Goal: Task Accomplishment & Management: Manage account settings

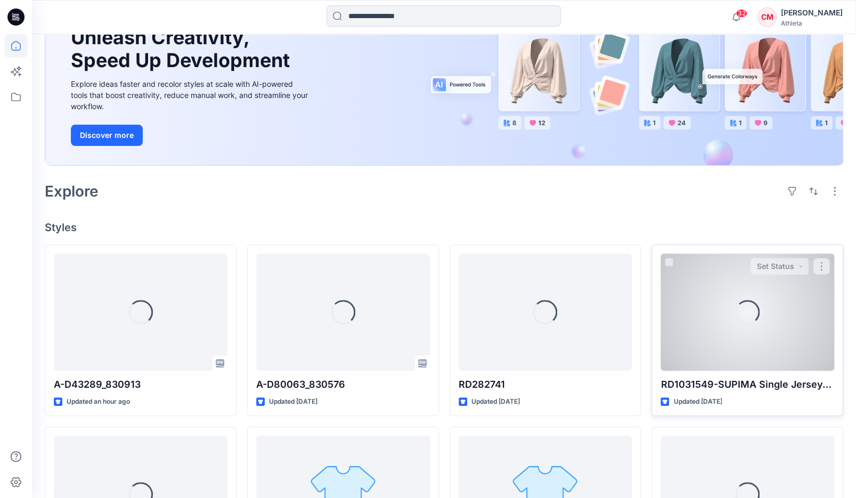
scroll to position [160, 0]
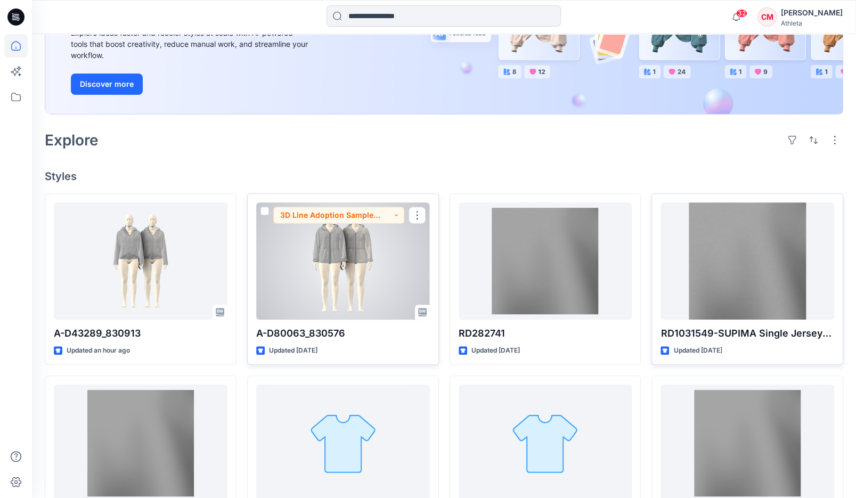
click at [358, 258] on div at bounding box center [343, 260] width 174 height 117
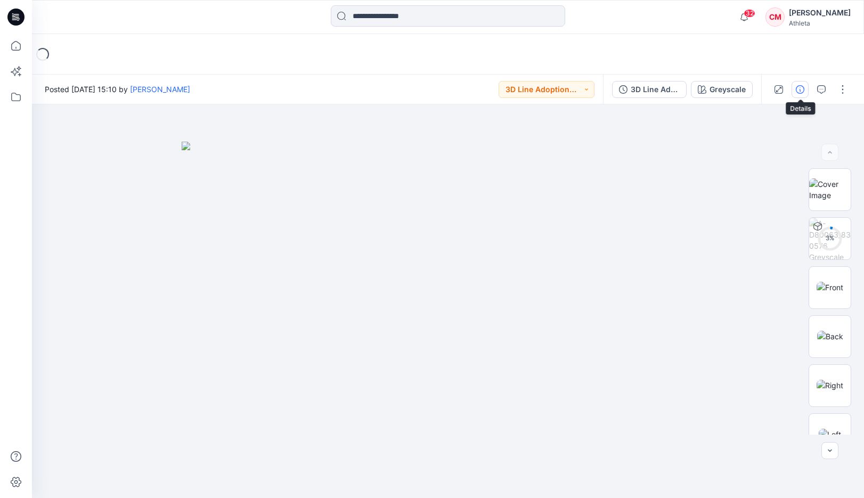
click at [802, 91] on icon "button" at bounding box center [799, 89] width 9 height 9
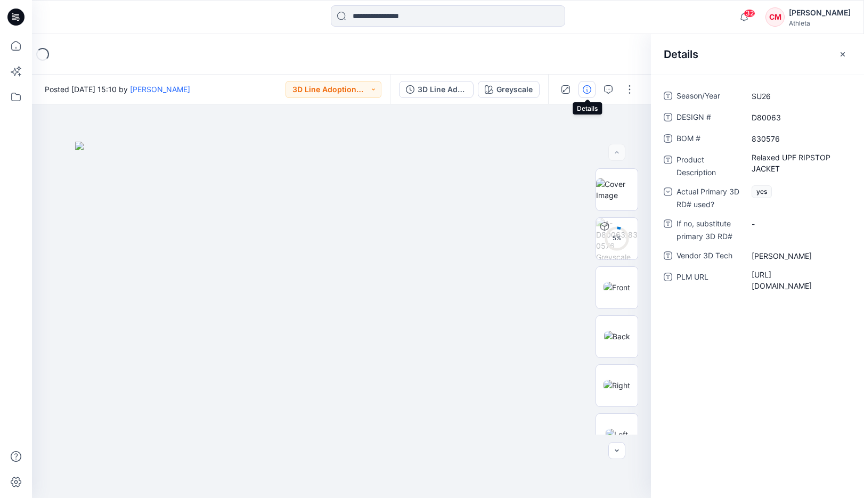
click at [592, 89] on button "button" at bounding box center [586, 89] width 17 height 17
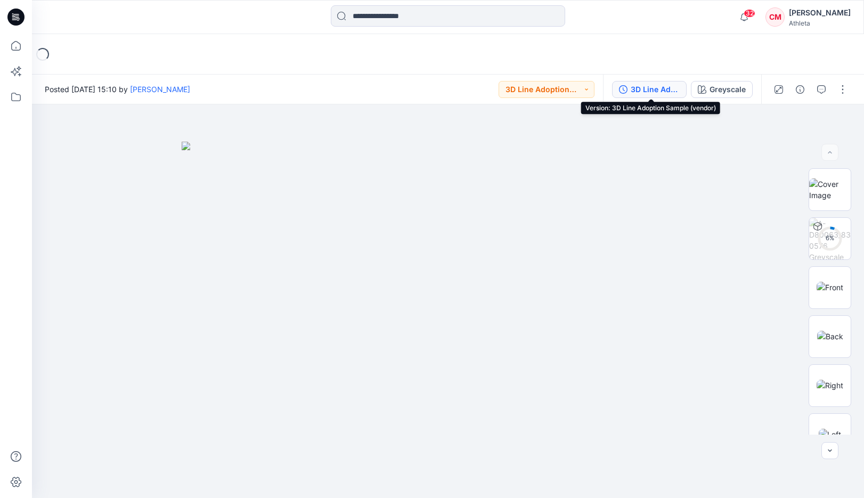
click at [675, 84] on div "3D Line Adoption Sample (vendor)" at bounding box center [654, 90] width 49 height 12
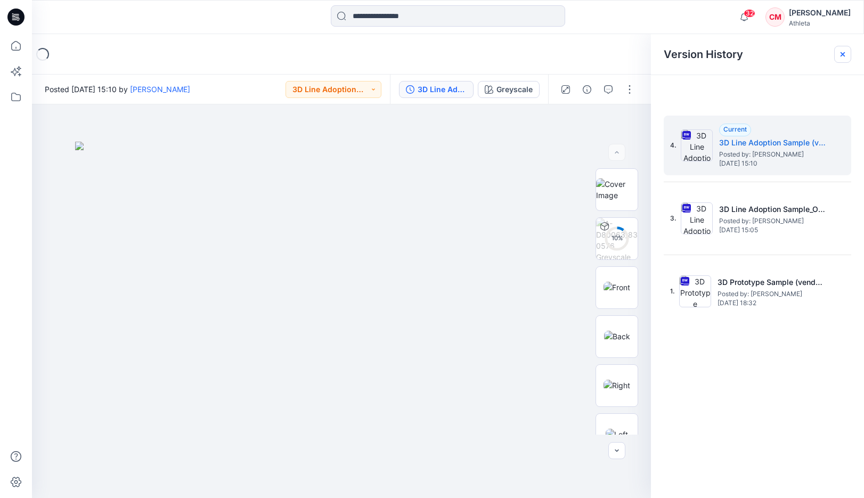
click at [848, 57] on div at bounding box center [842, 54] width 17 height 17
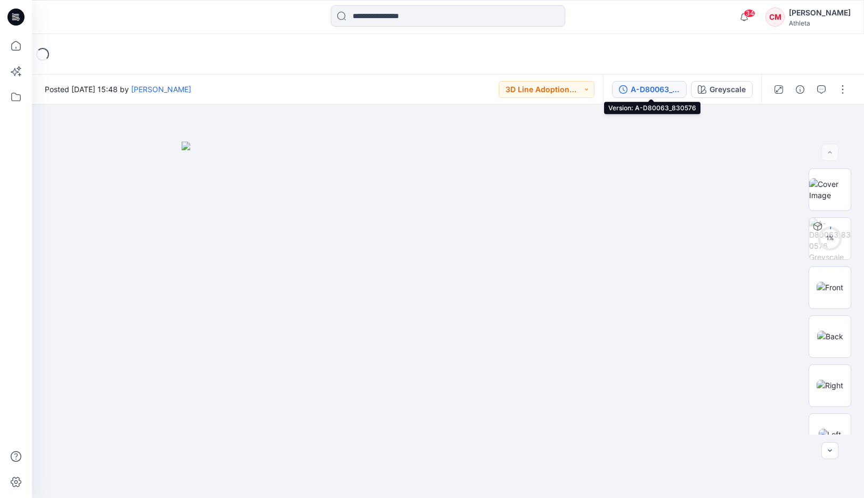
click at [677, 92] on div "A-D80063_830576" at bounding box center [654, 90] width 49 height 12
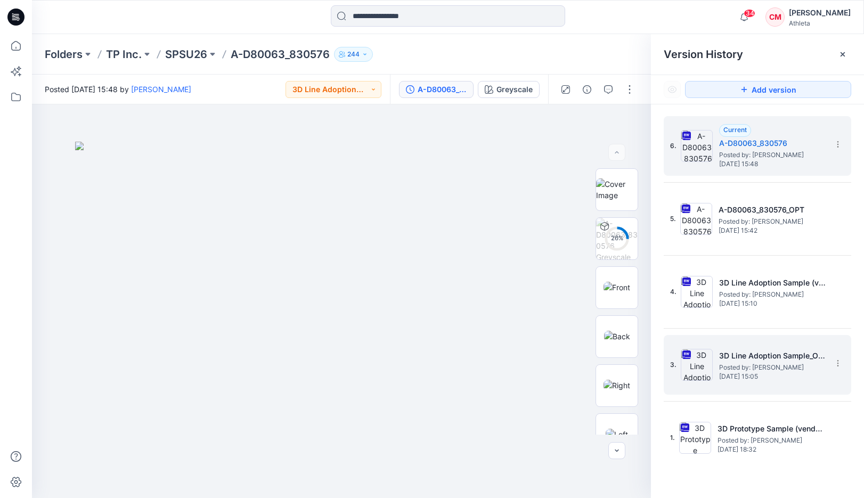
drag, startPoint x: 802, startPoint y: 354, endPoint x: 783, endPoint y: 355, distance: 19.2
click at [783, 355] on h5 "3D Line Adoption Sample_Option (vendor)" at bounding box center [772, 355] width 106 height 13
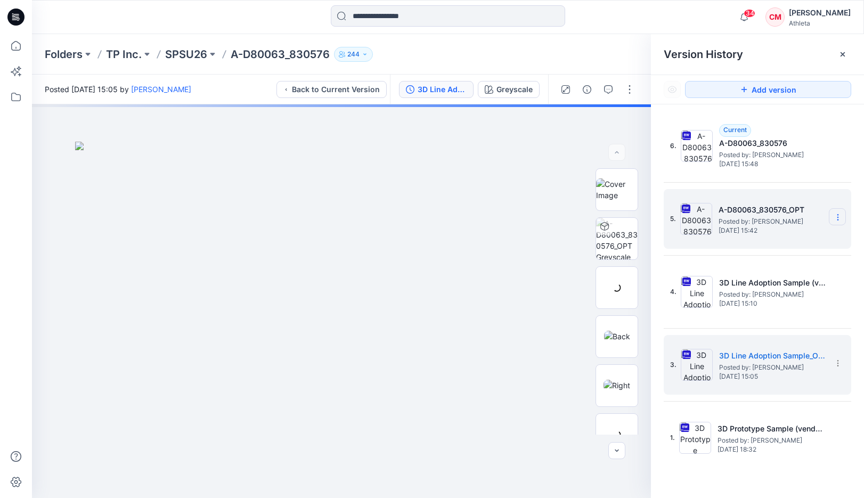
click at [0, 0] on icon at bounding box center [0, 0] width 0 height 0
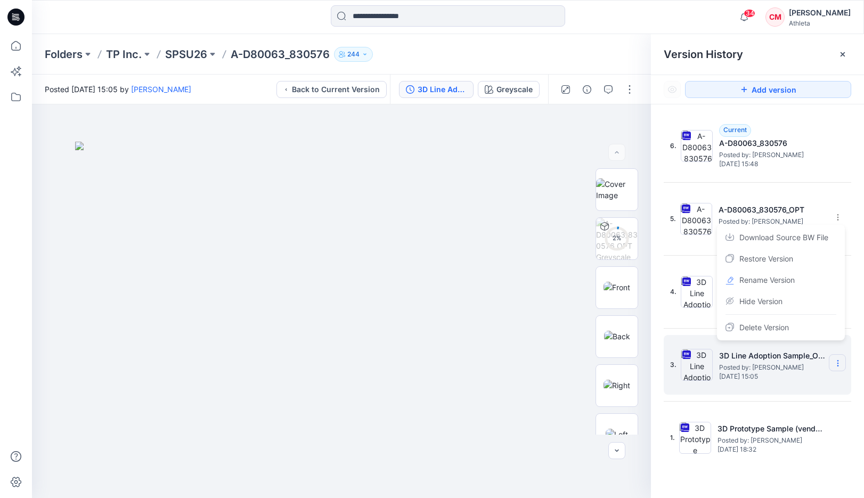
click at [838, 364] on icon at bounding box center [837, 363] width 9 height 9
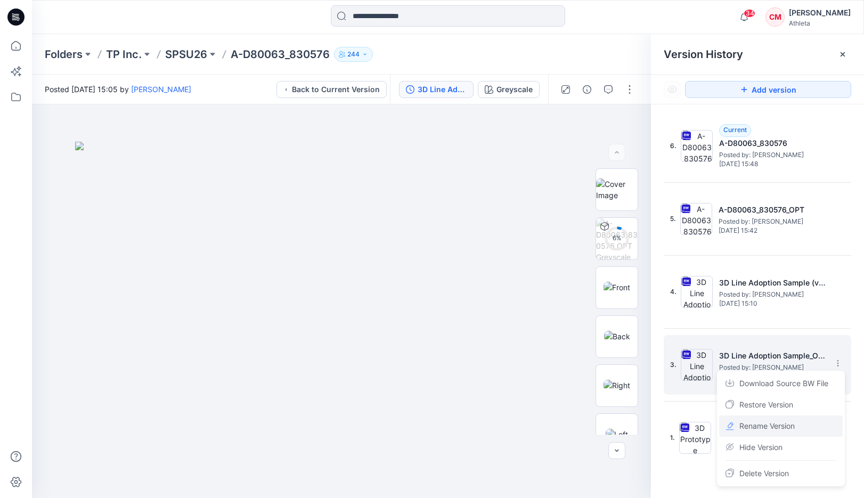
click at [794, 425] on span "Rename Version" at bounding box center [766, 426] width 55 height 13
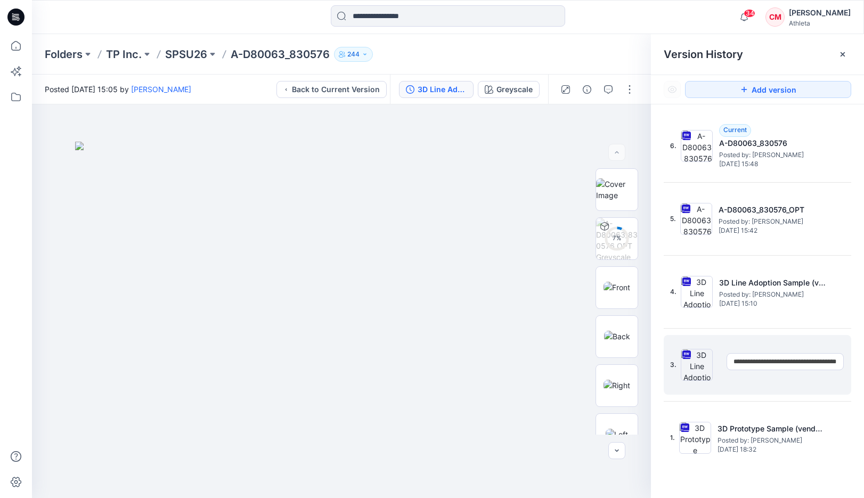
scroll to position [0, 23]
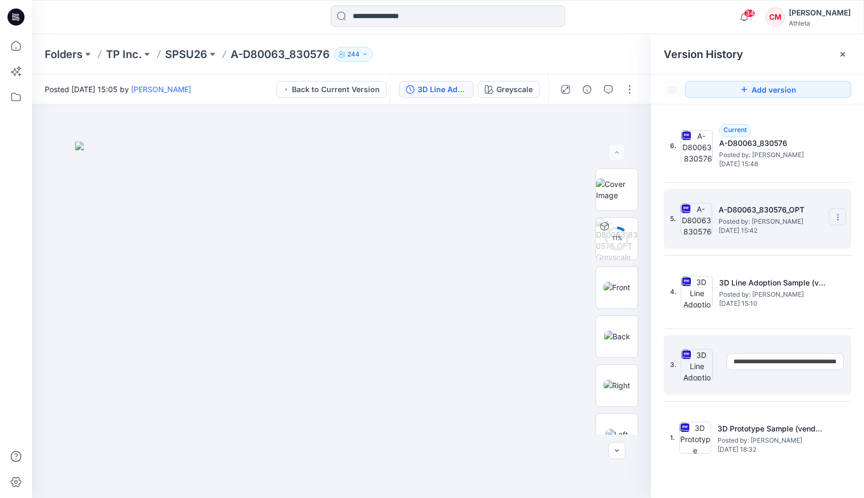
click at [0, 0] on icon at bounding box center [0, 0] width 0 height 0
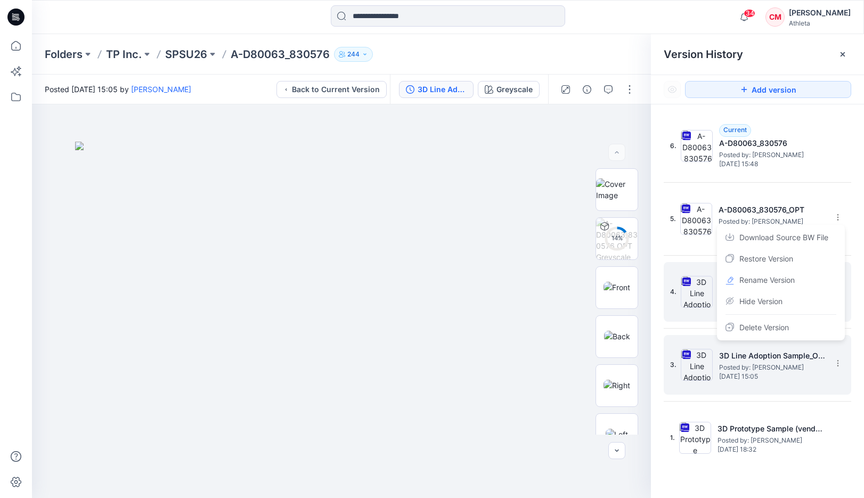
click at [805, 277] on div "Rename Version" at bounding box center [781, 279] width 124 height 21
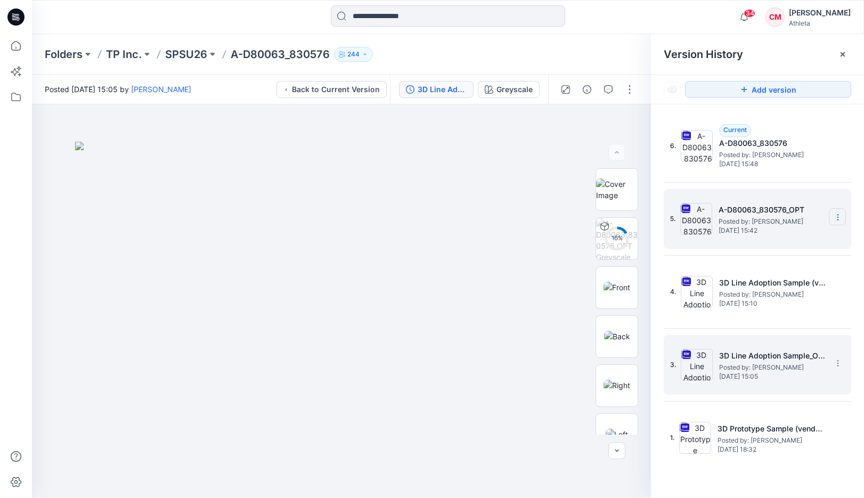
click at [0, 0] on section at bounding box center [0, 0] width 0 height 0
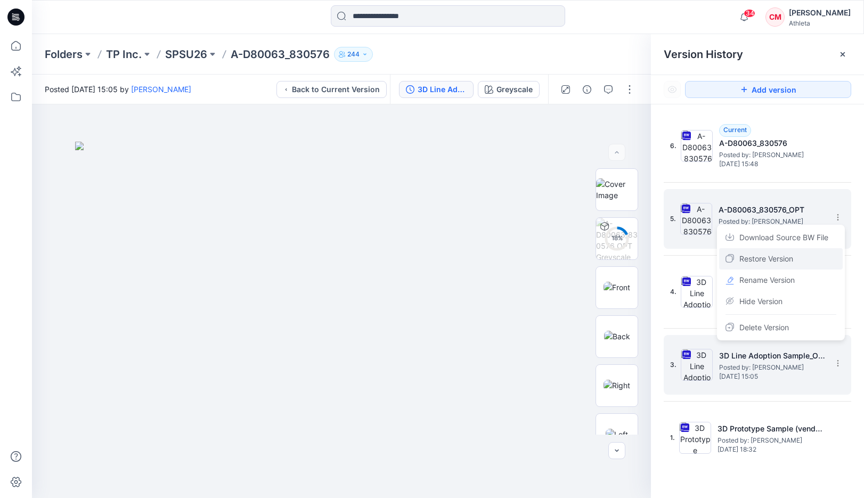
click at [769, 261] on span "Restore Version" at bounding box center [766, 258] width 54 height 13
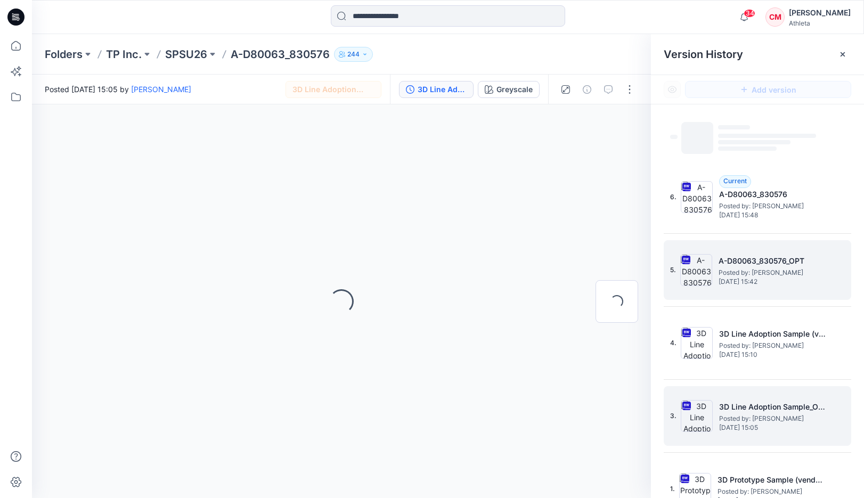
scroll to position [0, 0]
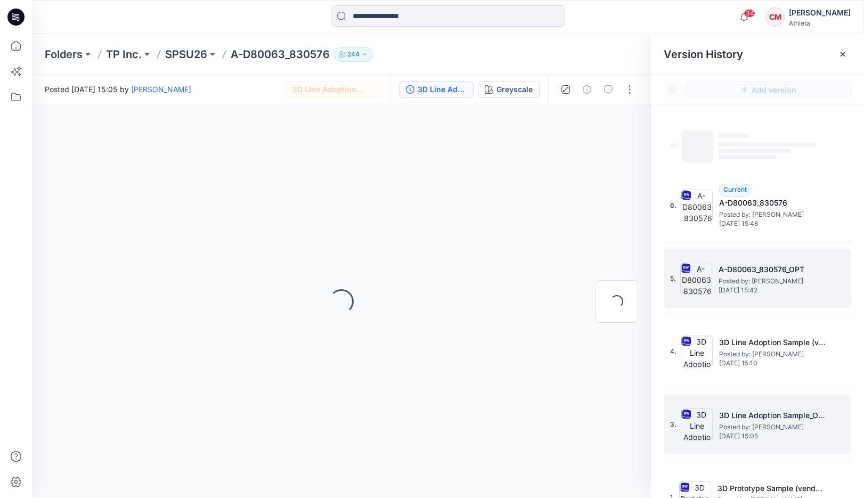
click at [790, 143] on span "‌" at bounding box center [767, 144] width 98 height 4
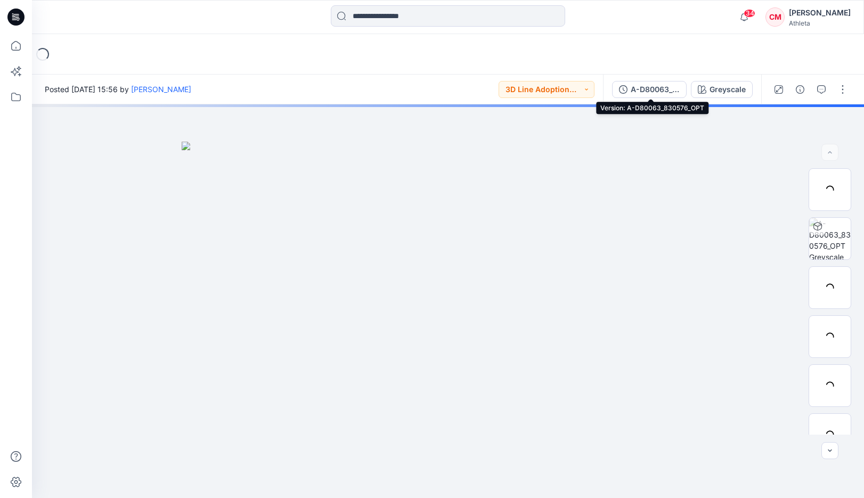
click at [659, 85] on div "A-D80063_830576_OPT" at bounding box center [654, 90] width 49 height 12
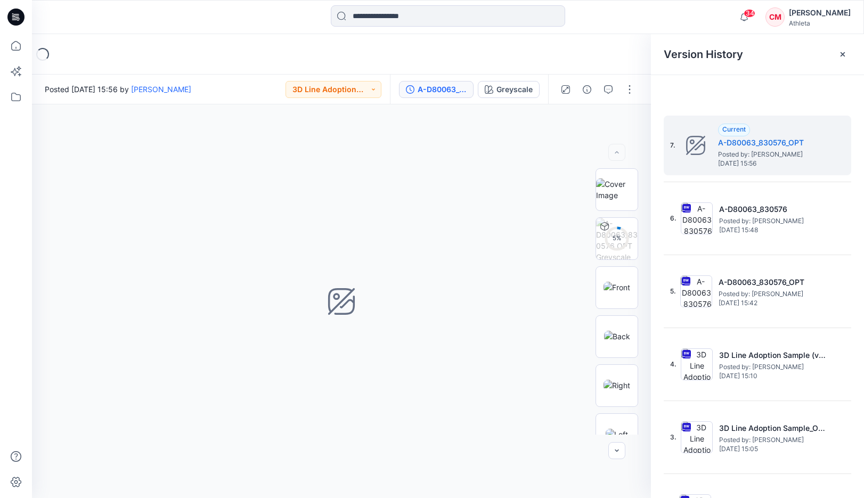
drag, startPoint x: 812, startPoint y: 142, endPoint x: 776, endPoint y: 111, distance: 47.9
click at [776, 111] on div "7. Current A-D80063_830576_OPT Posted by: Chloe Moon Tuesday, August 12, 2025 1…" at bounding box center [757, 308] width 213 height 409
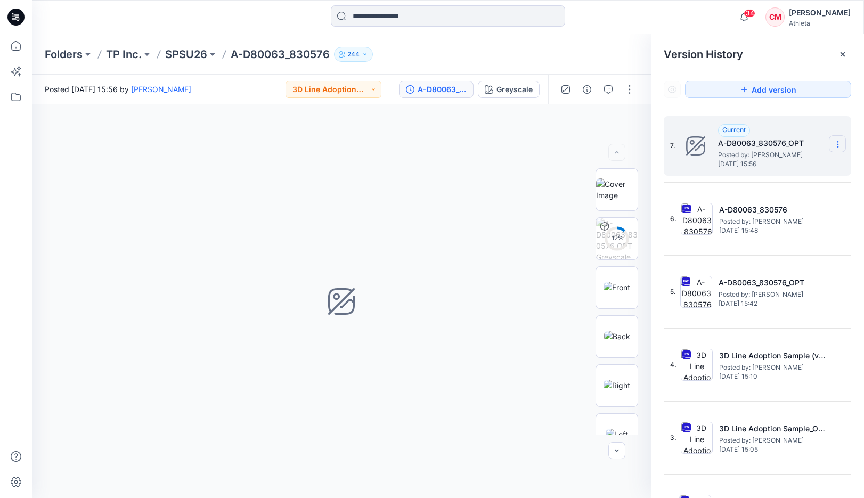
click at [833, 145] on icon at bounding box center [837, 144] width 9 height 9
click at [784, 209] on span "Delete Version" at bounding box center [764, 212] width 50 height 13
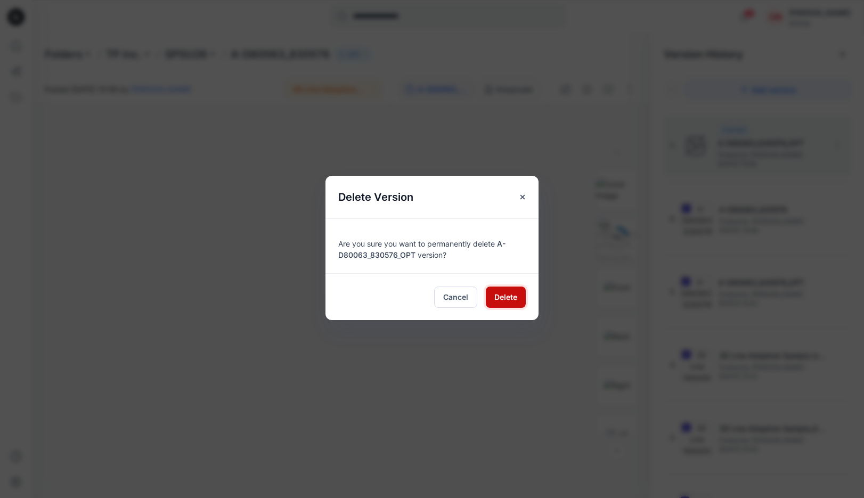
click at [500, 297] on span "Delete" at bounding box center [505, 296] width 23 height 11
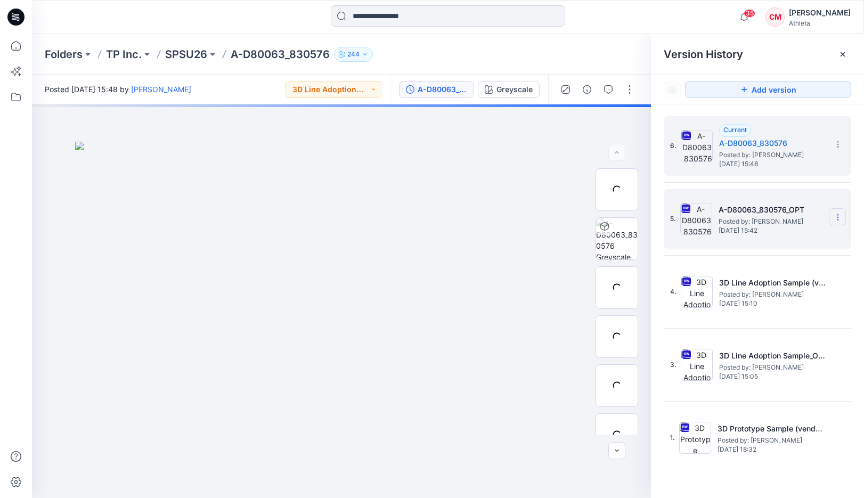
click at [838, 215] on icon at bounding box center [837, 217] width 9 height 9
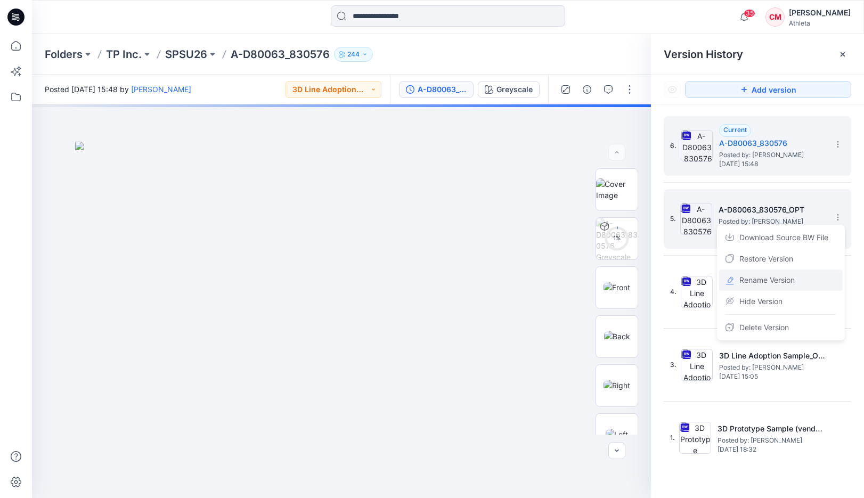
click at [760, 279] on span "Rename Version" at bounding box center [766, 280] width 55 height 13
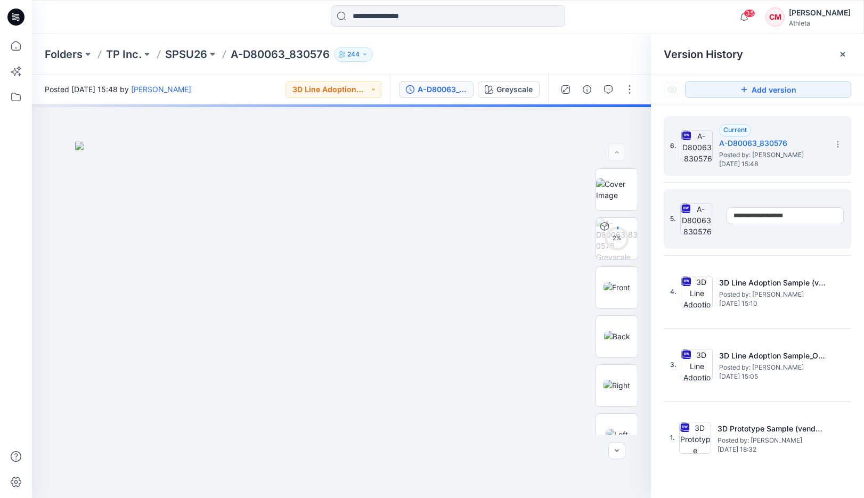
type input "**********"
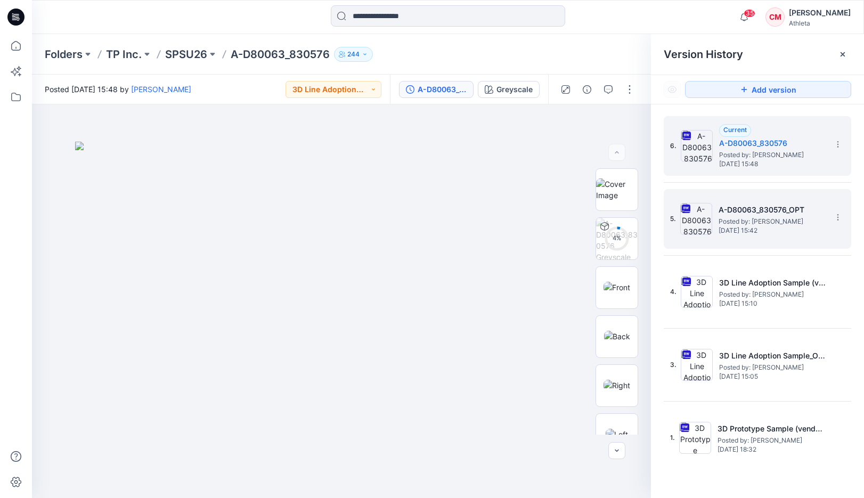
click at [856, 235] on div "6. Current A-D80063_830576 Posted by: Chloe Moon Tuesday, August 12, 2025 15:48…" at bounding box center [757, 308] width 213 height 409
click at [837, 144] on icon at bounding box center [837, 144] width 1 height 1
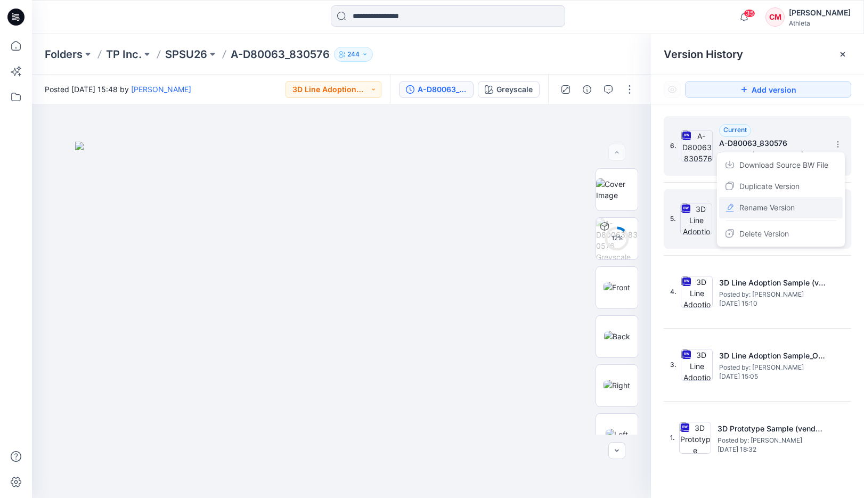
click at [743, 207] on span "Rename Version" at bounding box center [766, 207] width 55 height 13
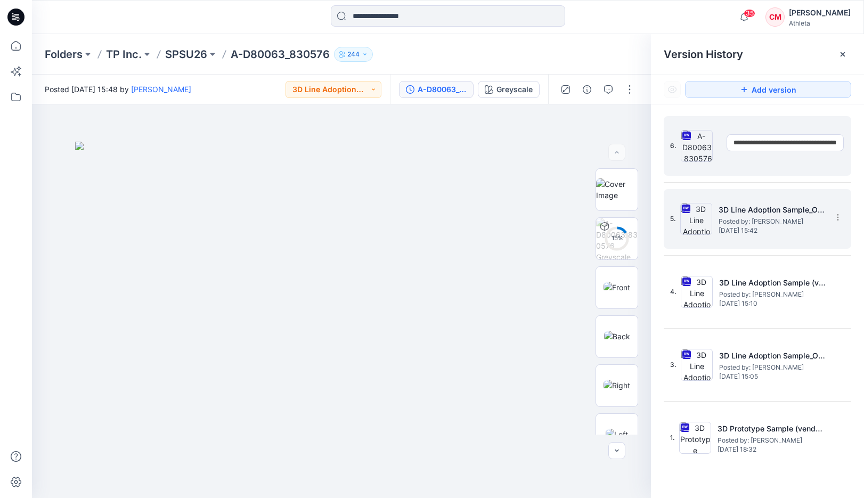
drag, startPoint x: 807, startPoint y: 141, endPoint x: 788, endPoint y: 141, distance: 18.6
click at [788, 141] on input "**********" at bounding box center [784, 142] width 117 height 17
type input "**********"
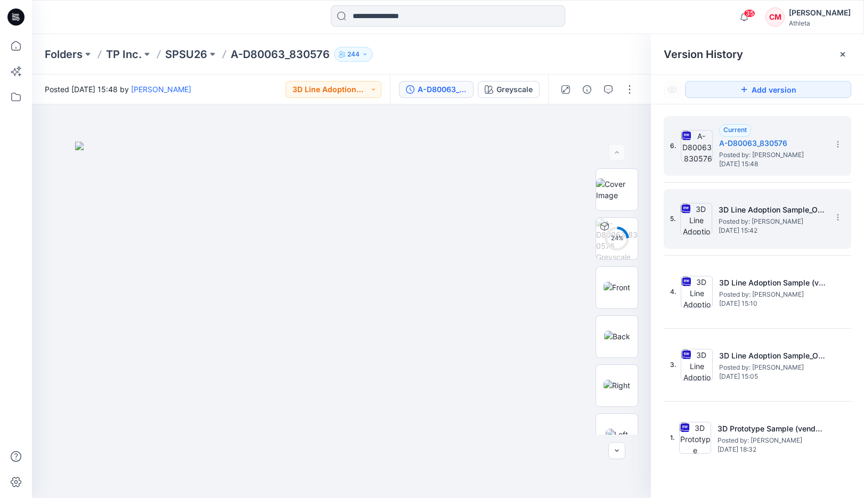
click at [853, 104] on div "6. Current A-D80063_830576 Posted by: Chloe Moon Tuesday, August 12, 2025 15:48…" at bounding box center [757, 308] width 213 height 409
